Goal: Task Accomplishment & Management: Use online tool/utility

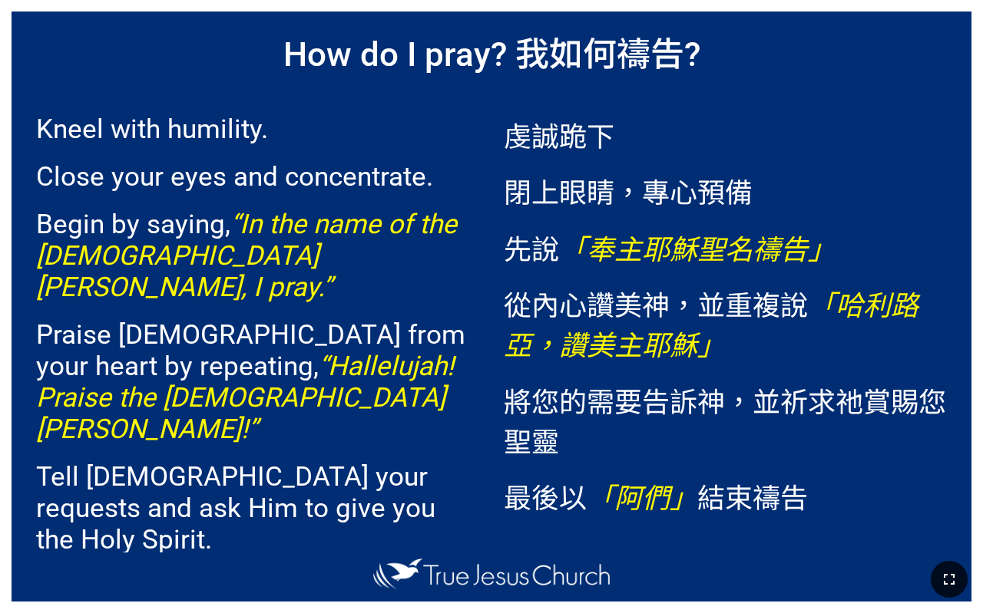
click at [961, 573] on button "button" at bounding box center [948, 579] width 37 height 37
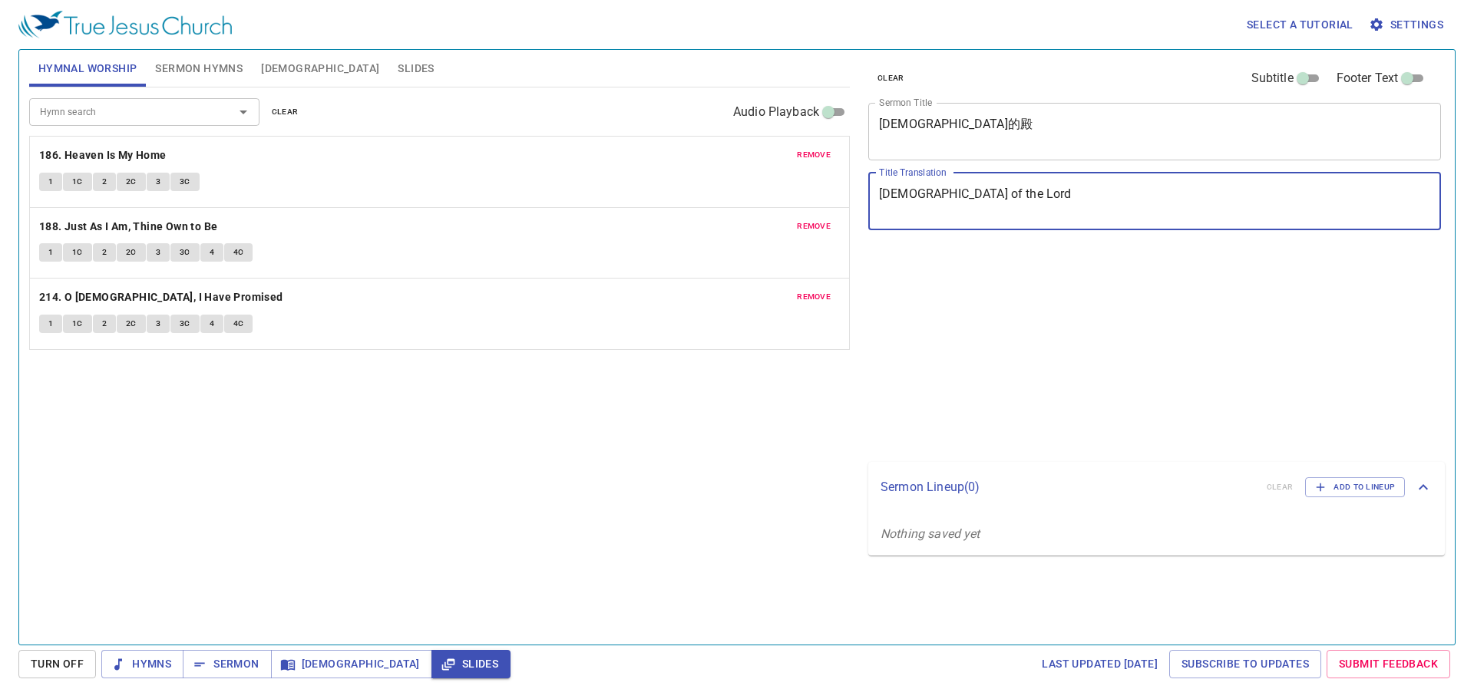
type textarea "Temple of the Lord"
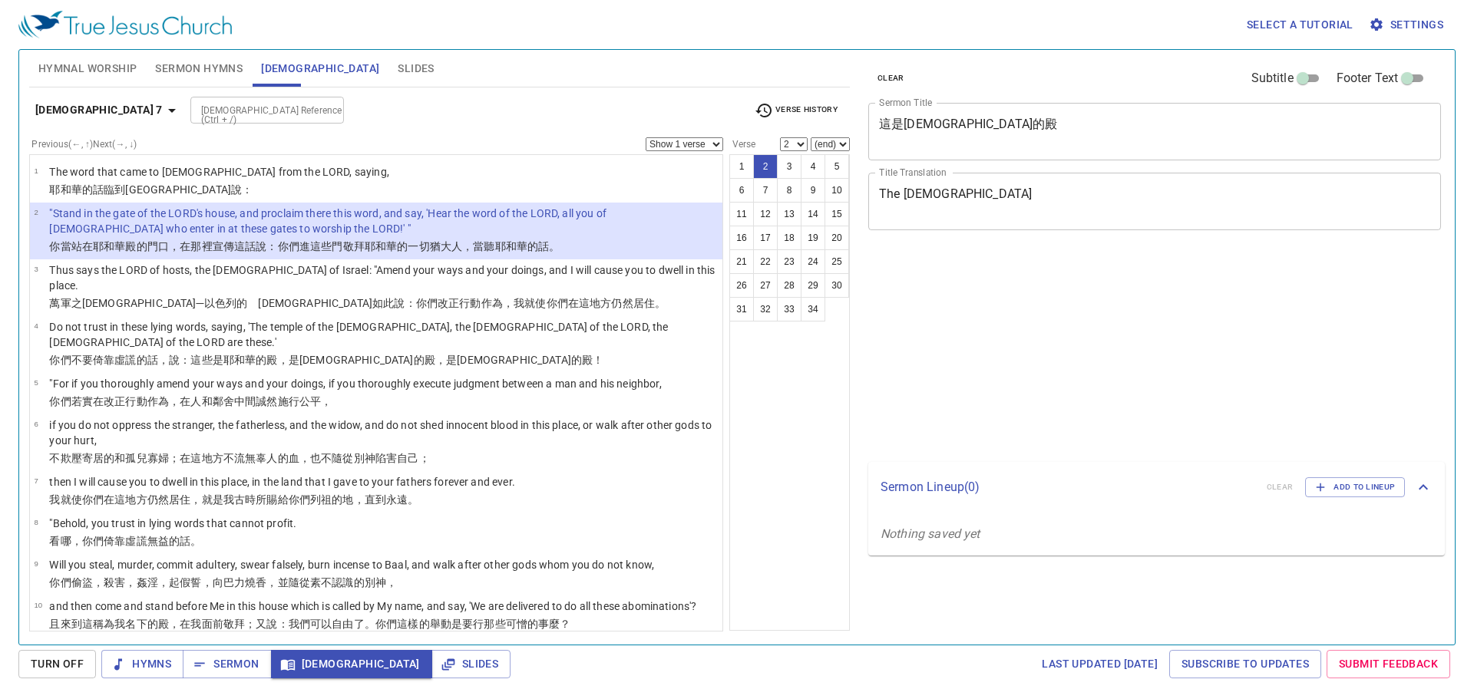
select select "2"
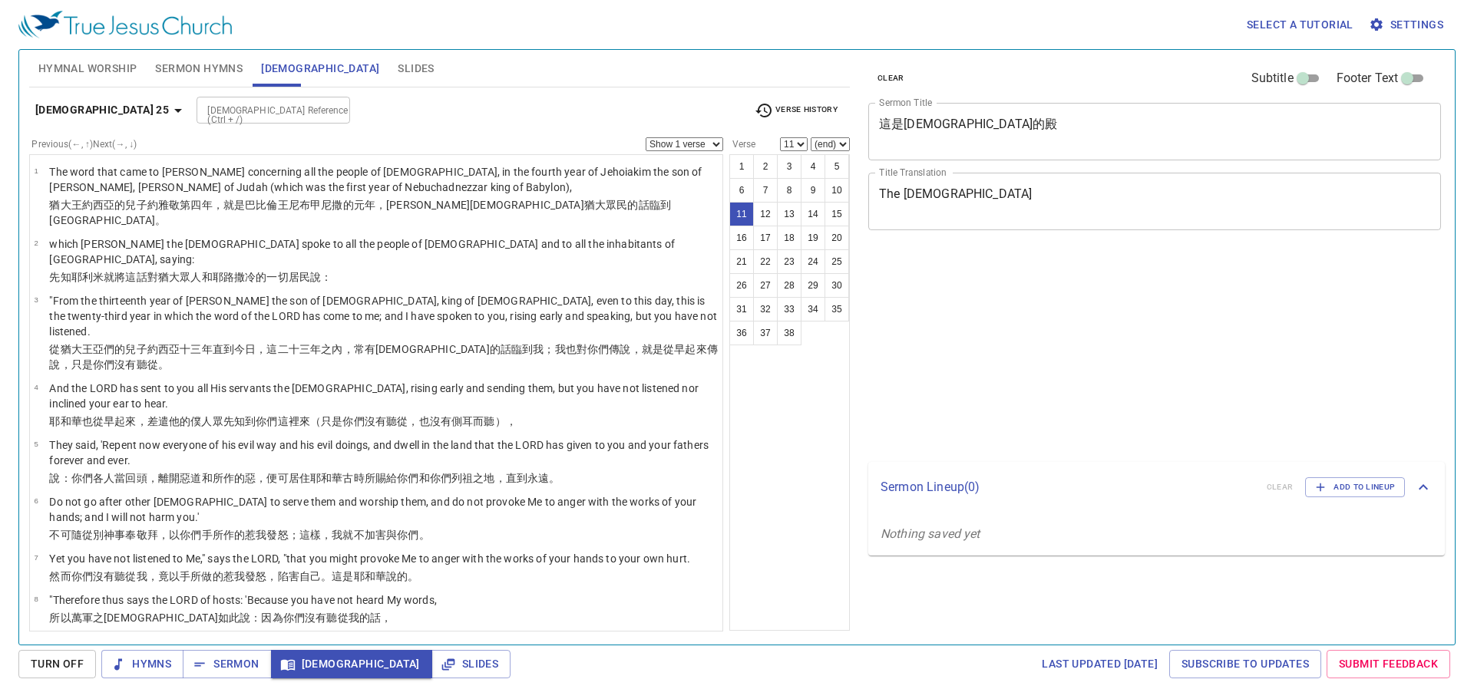
select select "11"
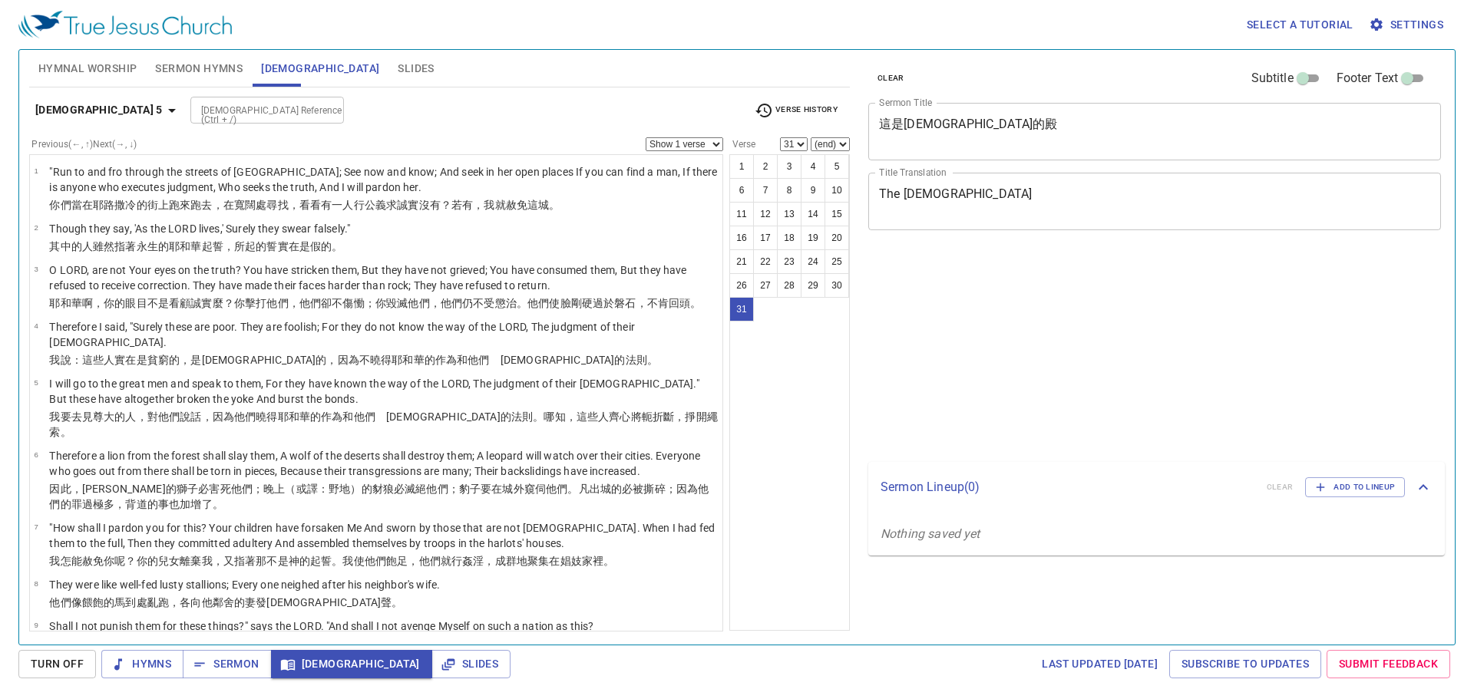
select select "31"
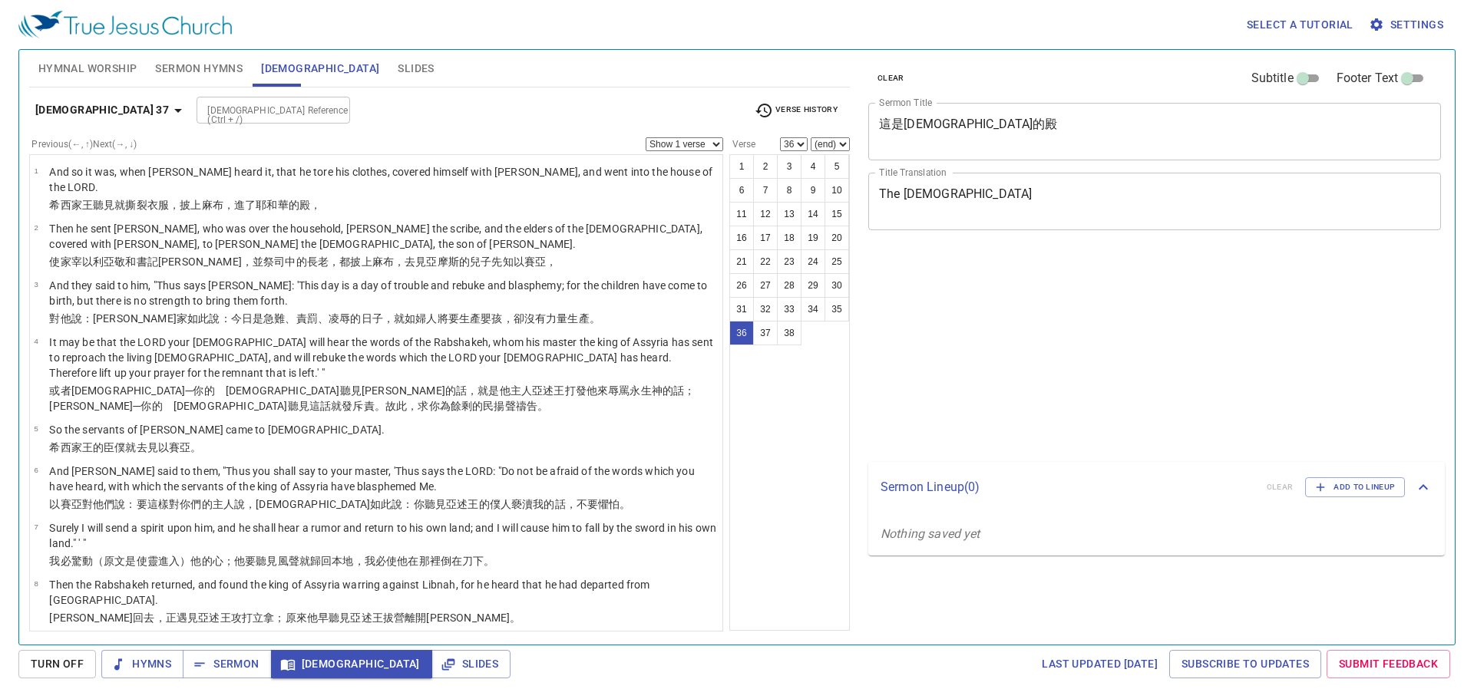
select select "36"
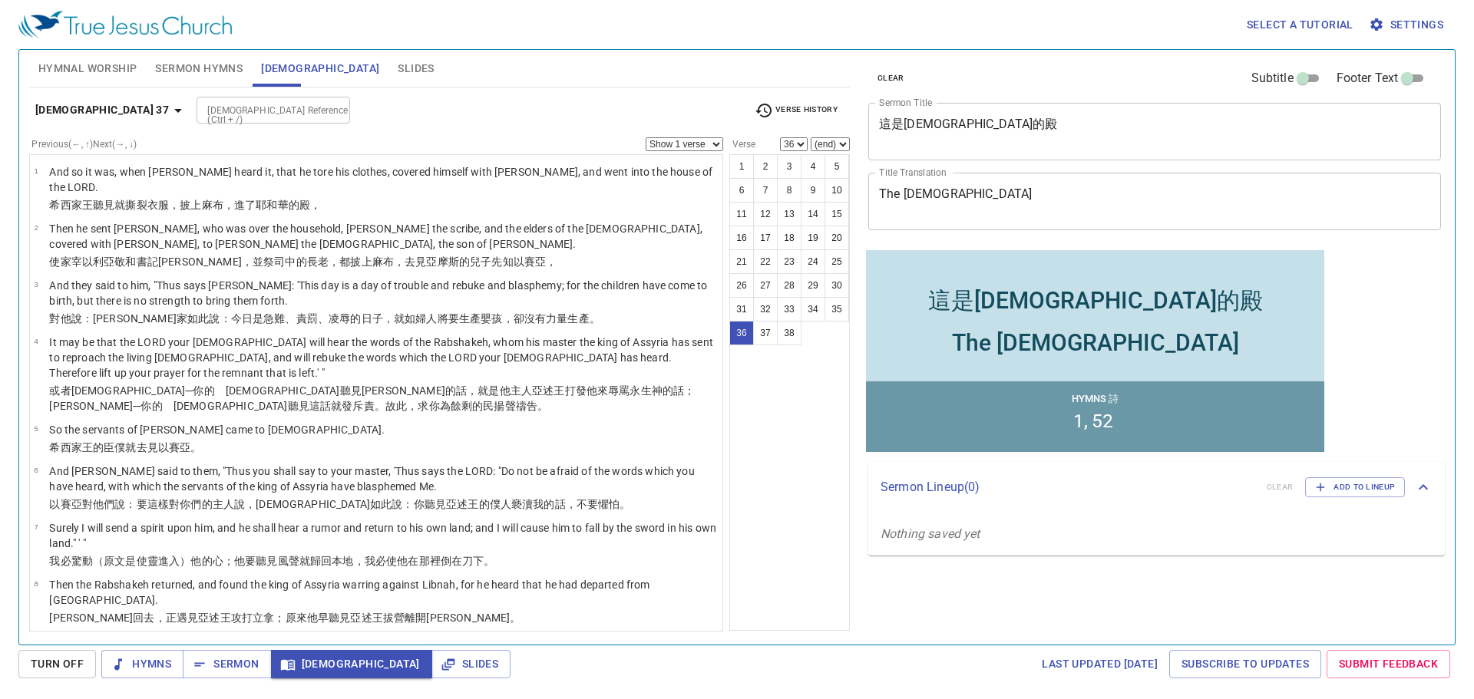
scroll to position [1526, 0]
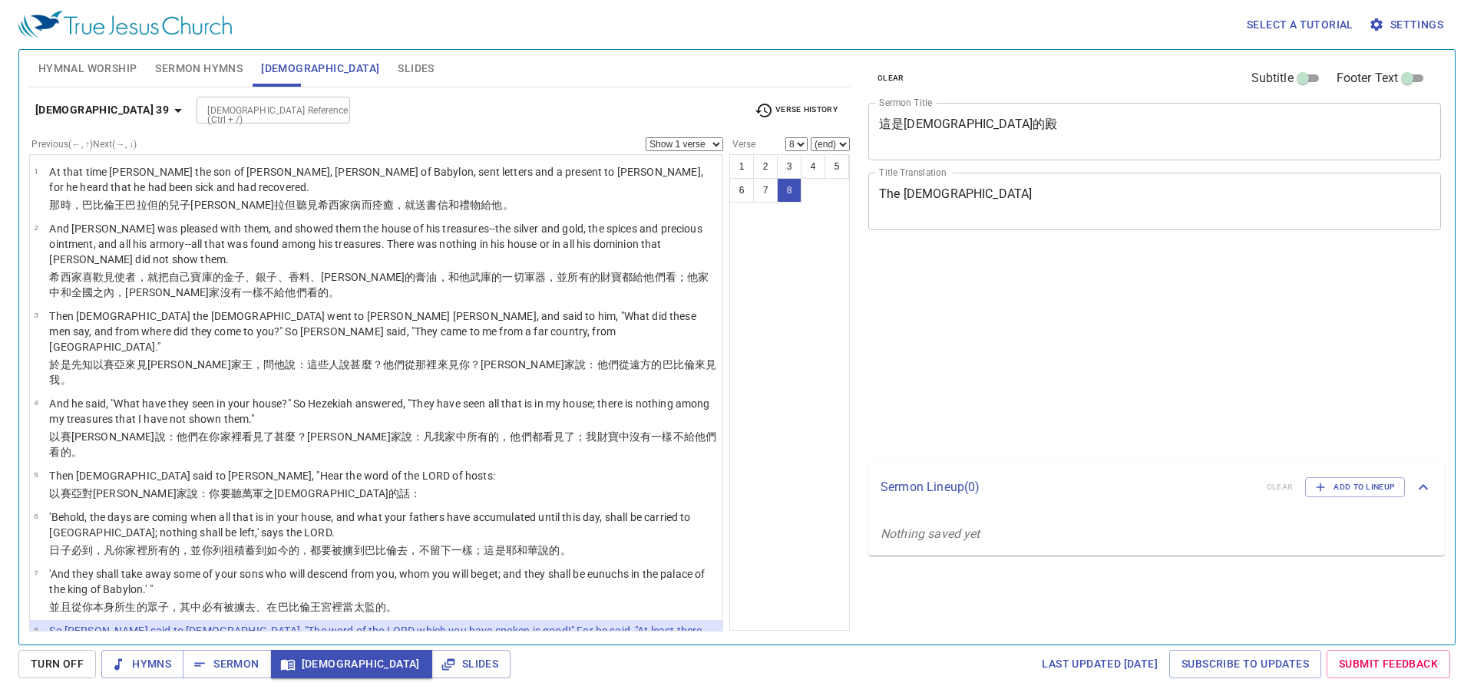
select select "8"
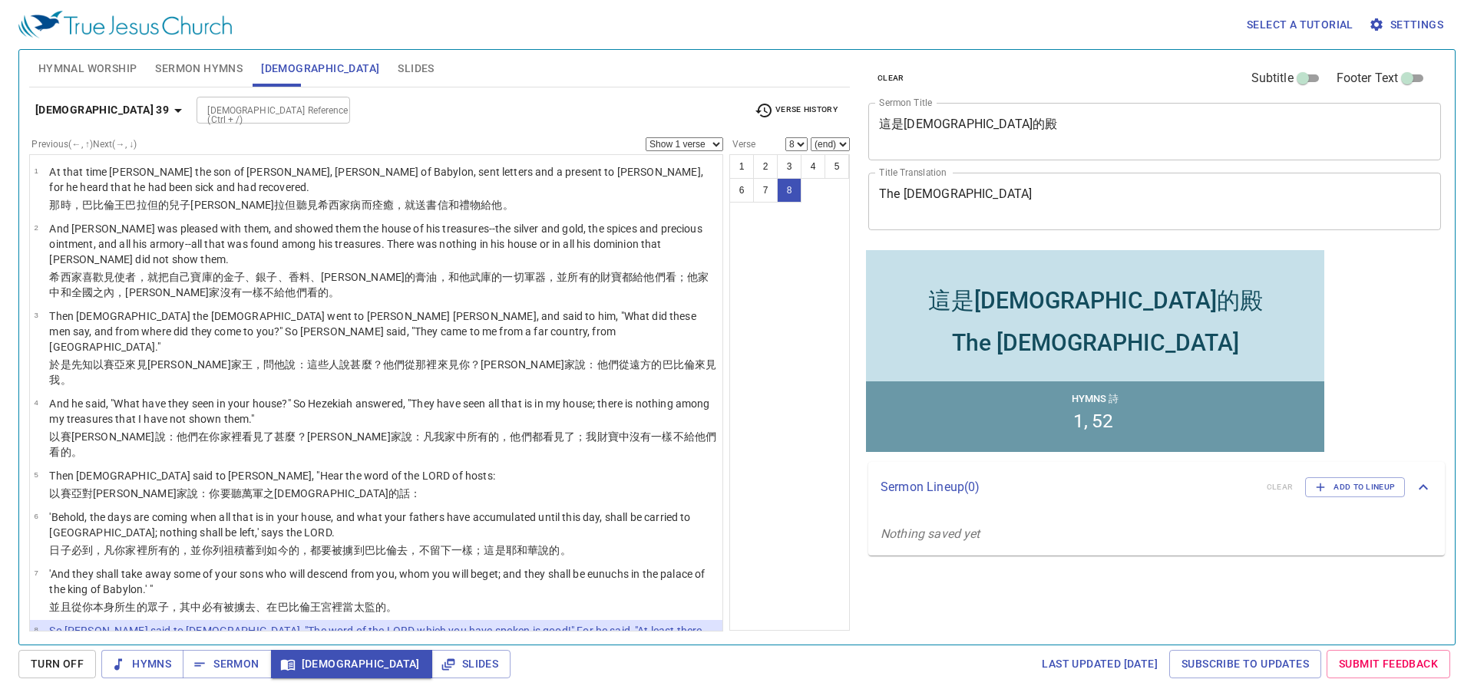
scroll to position [6, 0]
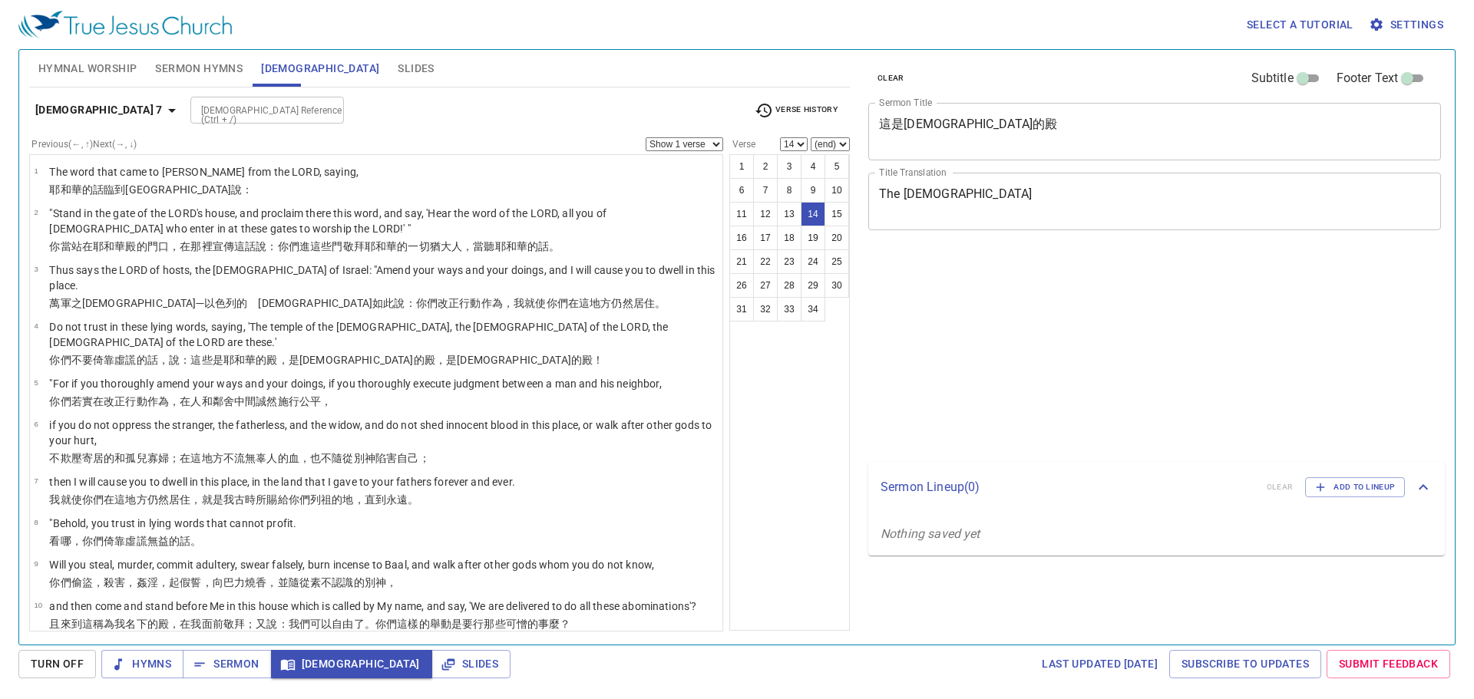
select select "14"
